Goal: Transaction & Acquisition: Purchase product/service

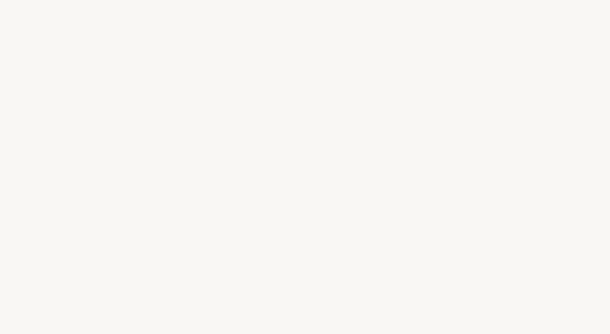
select select "US"
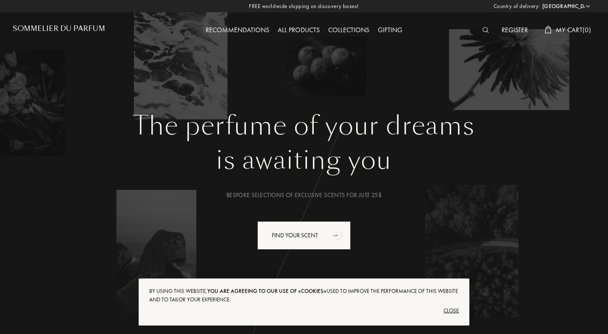
click at [485, 30] on img at bounding box center [485, 30] width 6 height 6
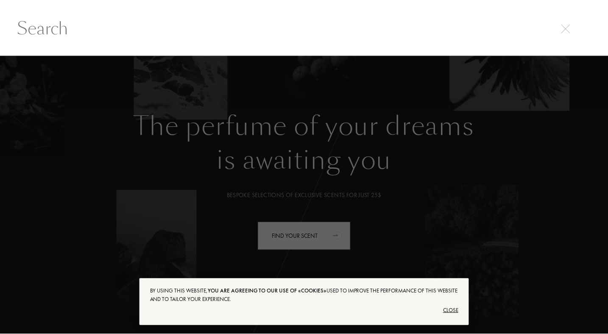
scroll to position [0, 0]
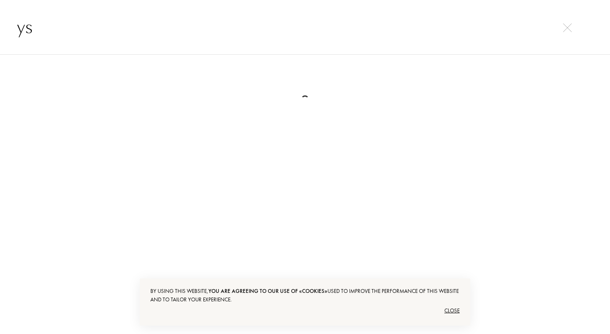
type input "y"
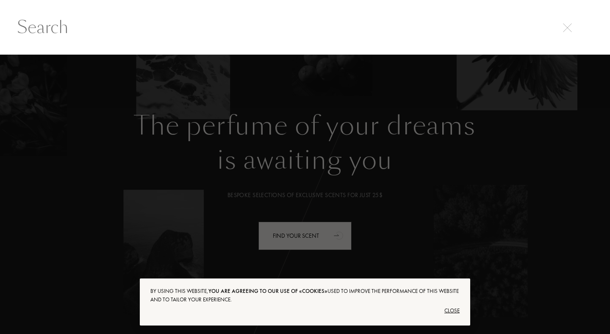
click at [577, 26] on input "text" at bounding box center [305, 26] width 610 height 25
click at [565, 28] on img at bounding box center [567, 27] width 9 height 9
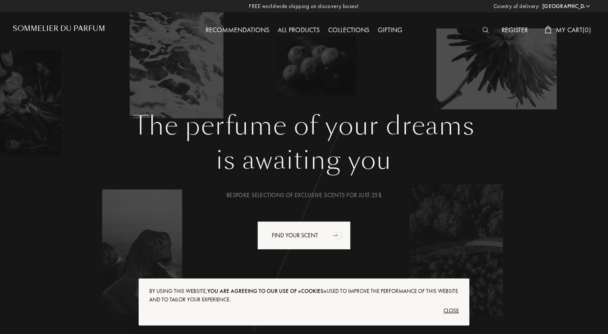
click at [286, 23] on div "Recommendations All products Collections Gifting" at bounding box center [304, 23] width 291 height 47
click at [288, 30] on div "All products" at bounding box center [298, 30] width 50 height 11
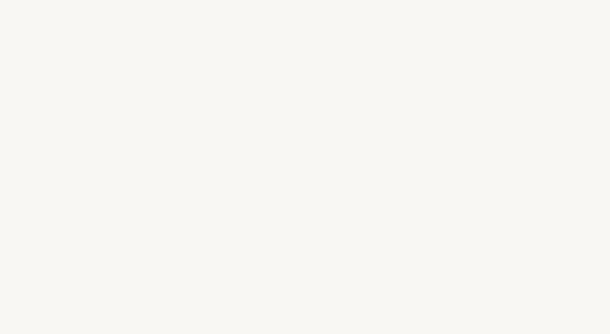
select select "US"
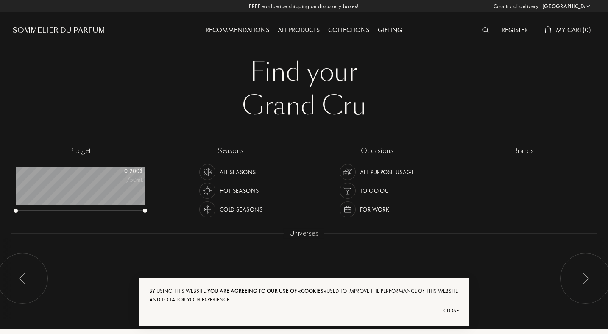
scroll to position [42, 129]
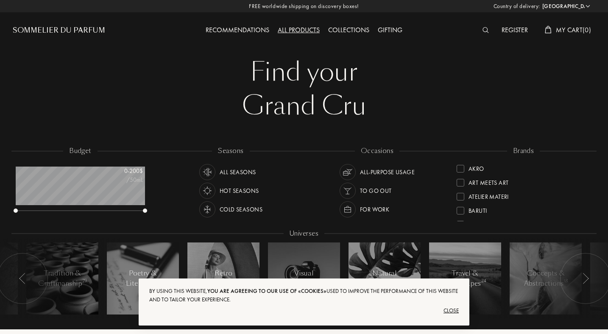
click at [485, 30] on img at bounding box center [485, 30] width 6 height 6
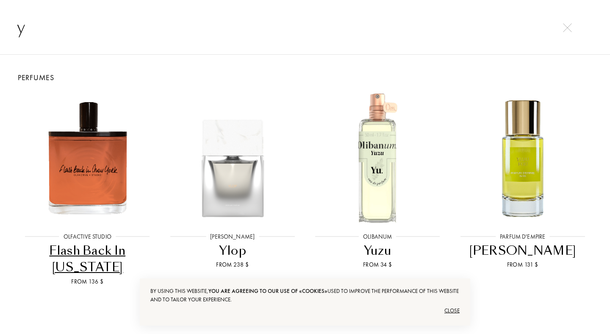
click at [562, 33] on input "y" at bounding box center [305, 26] width 610 height 25
type input "y"
click at [567, 31] on img at bounding box center [567, 27] width 9 height 9
